Goal: Information Seeking & Learning: Learn about a topic

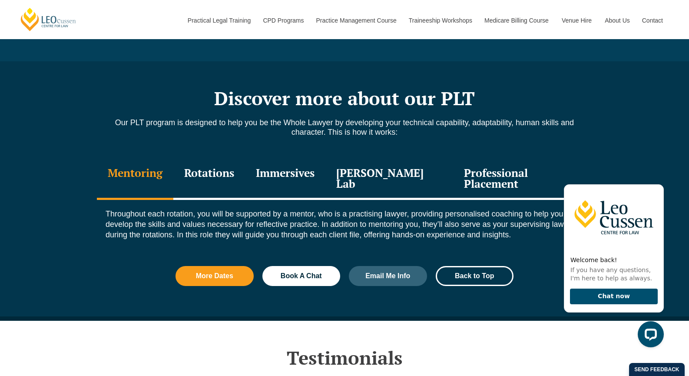
scroll to position [1095, 0]
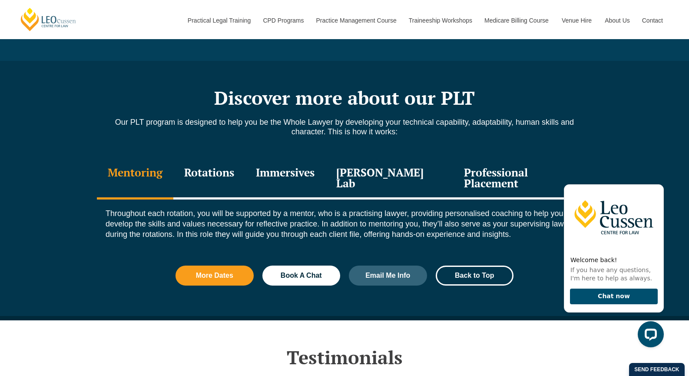
click at [231, 168] on div "Rotations" at bounding box center [209, 178] width 72 height 41
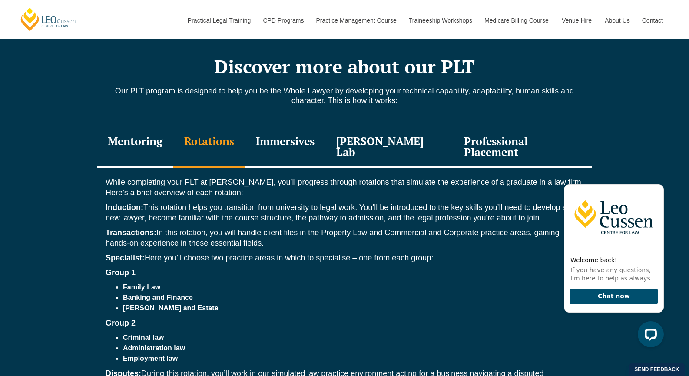
scroll to position [1129, 0]
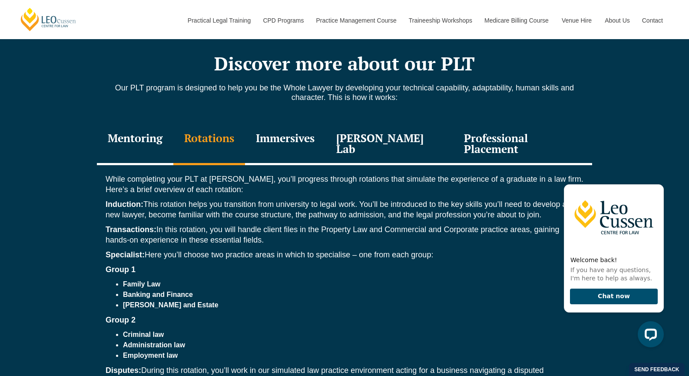
click at [313, 133] on div "Immersives" at bounding box center [285, 144] width 80 height 41
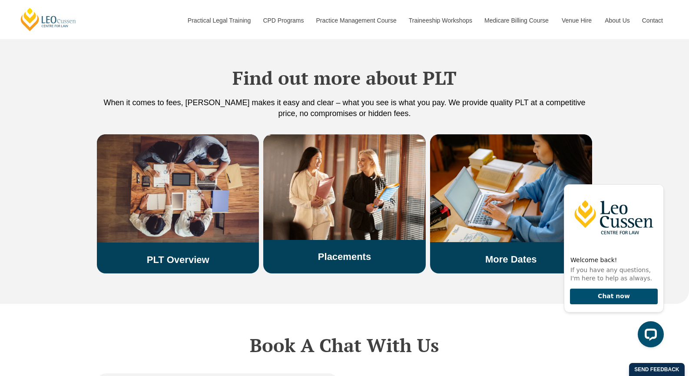
scroll to position [1697, 0]
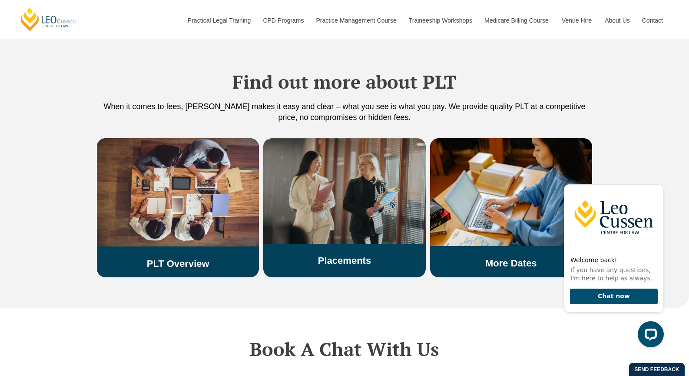
click at [326, 255] on link "Placements" at bounding box center [344, 260] width 53 height 11
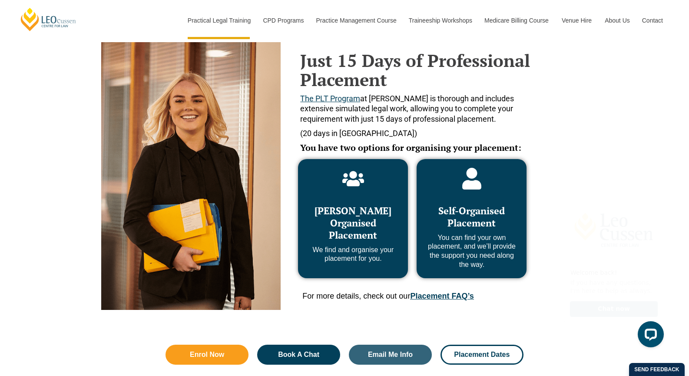
scroll to position [358, 0]
